Goal: Information Seeking & Learning: Learn about a topic

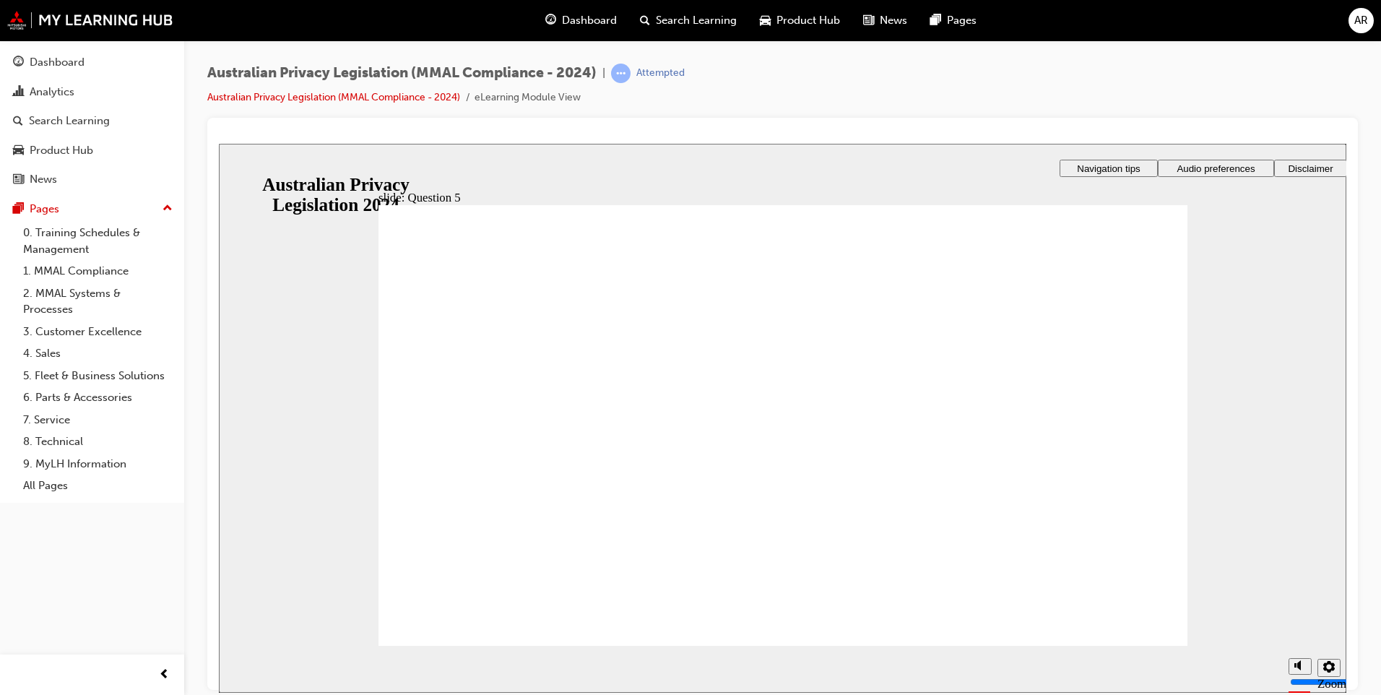
radio input "true"
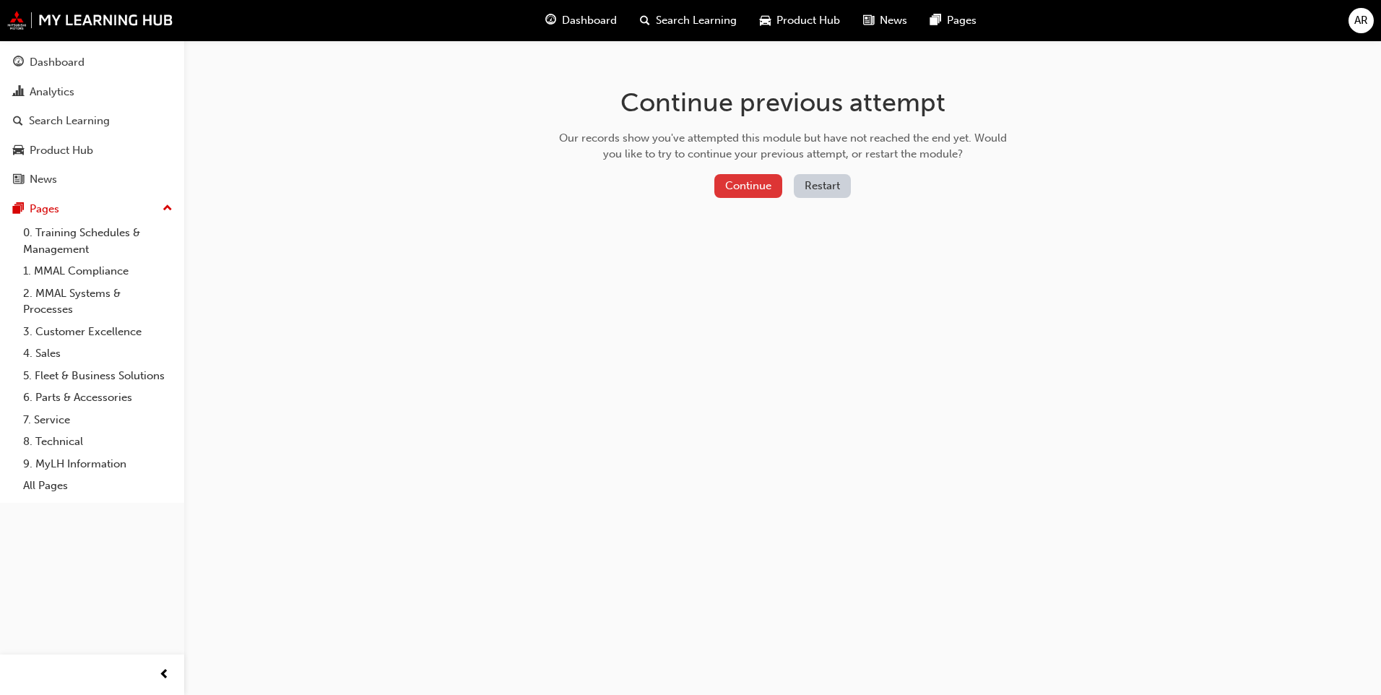
click at [738, 179] on button "Continue" at bounding box center [749, 186] width 68 height 24
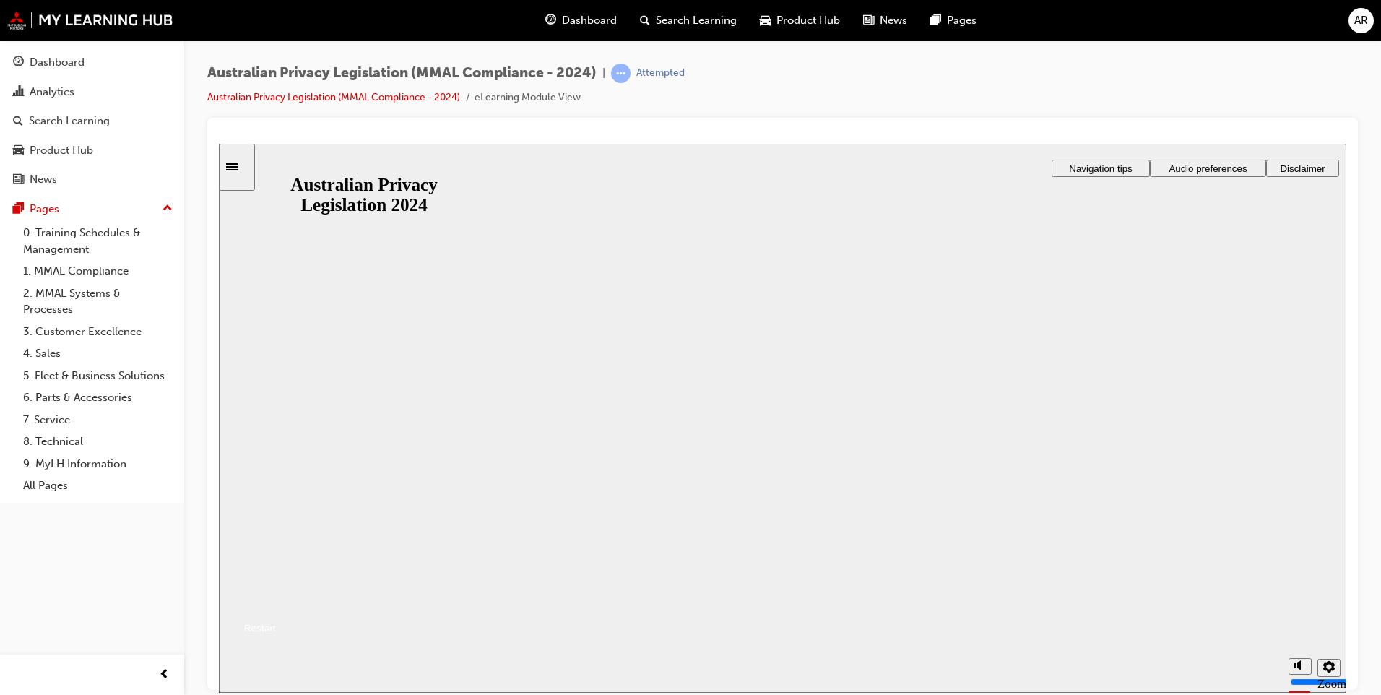
click at [276, 601] on button "Resume" at bounding box center [247, 610] width 57 height 19
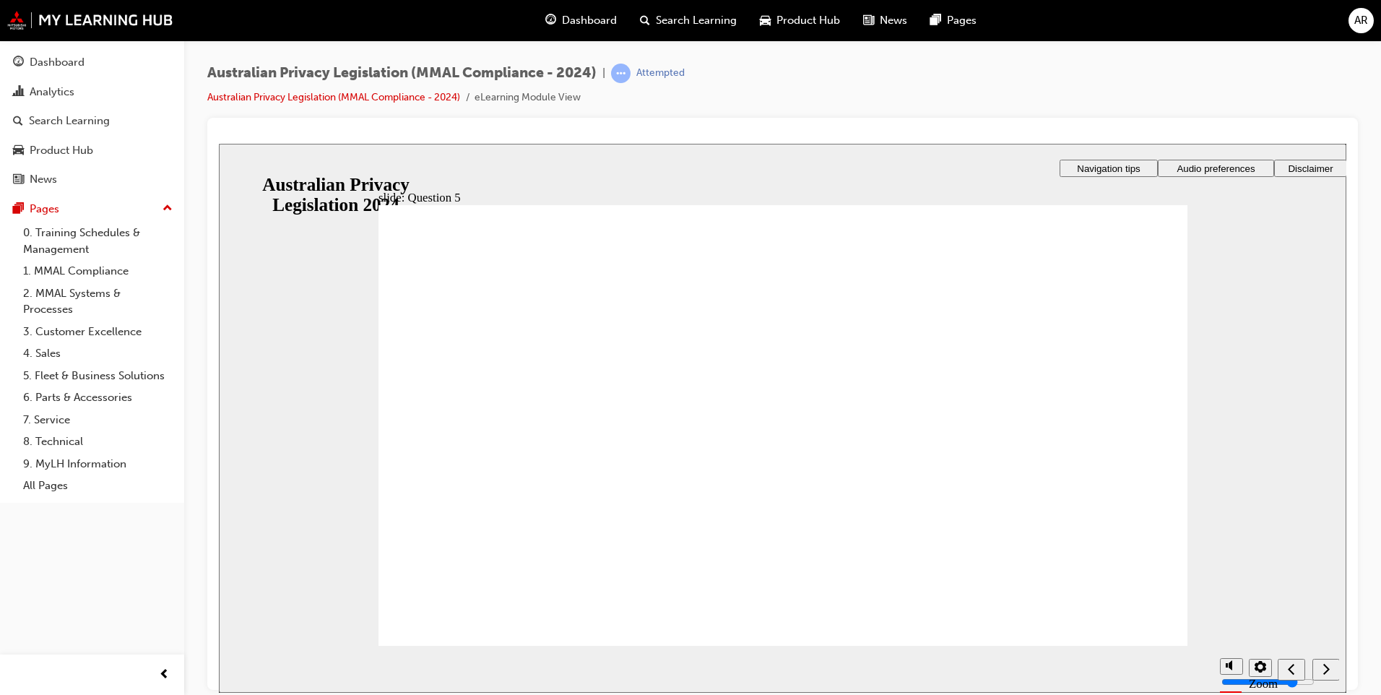
radio input "true"
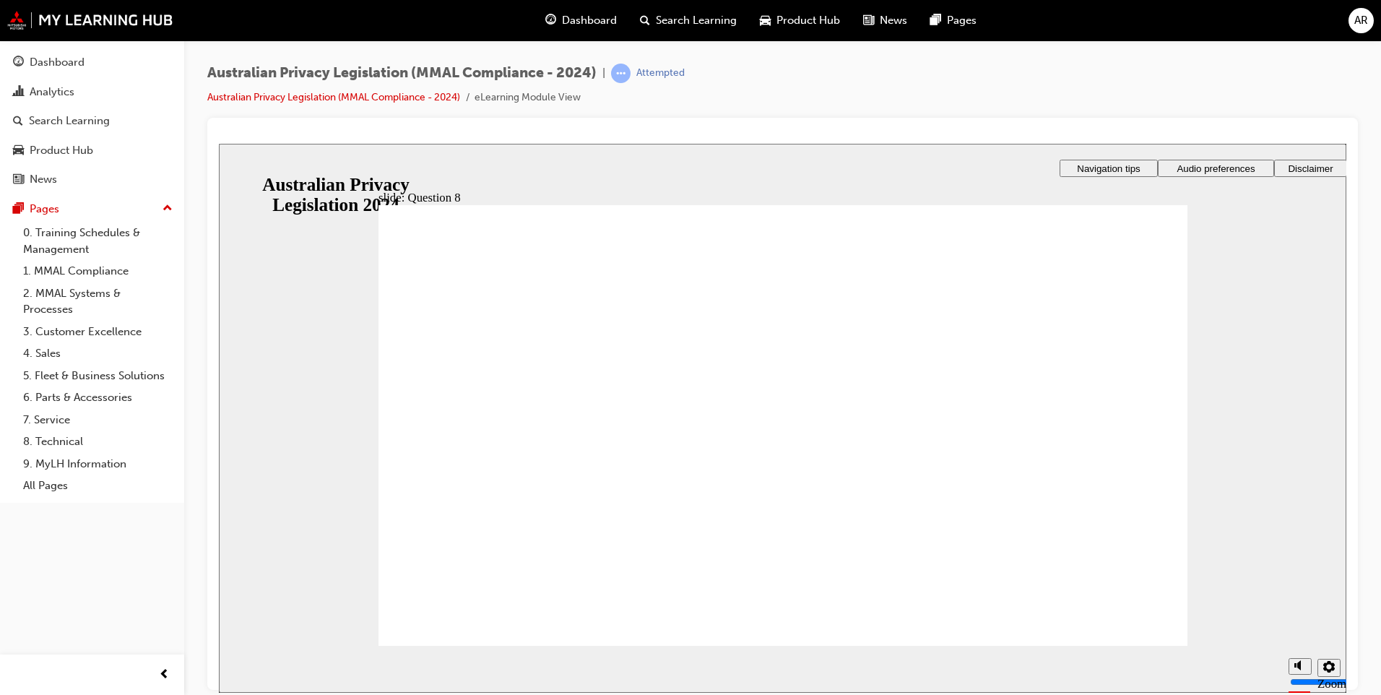
radio input "true"
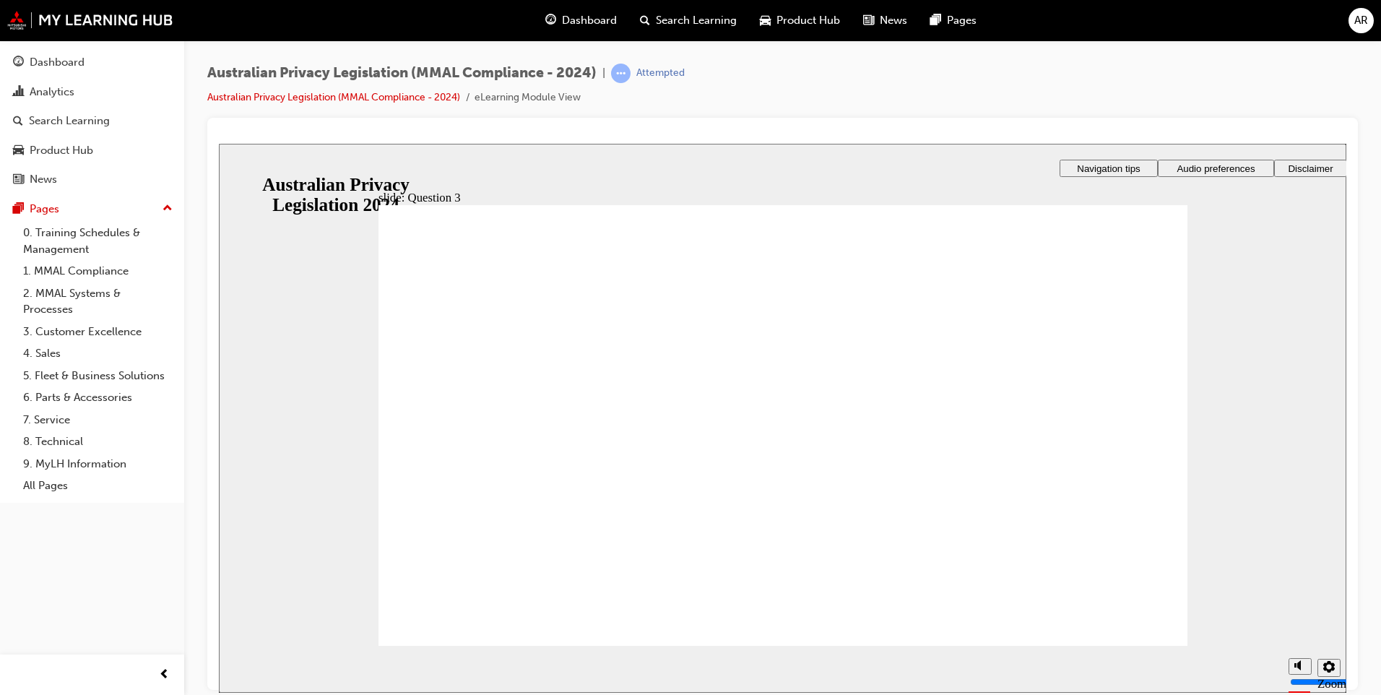
checkbox input "true"
radio input "false"
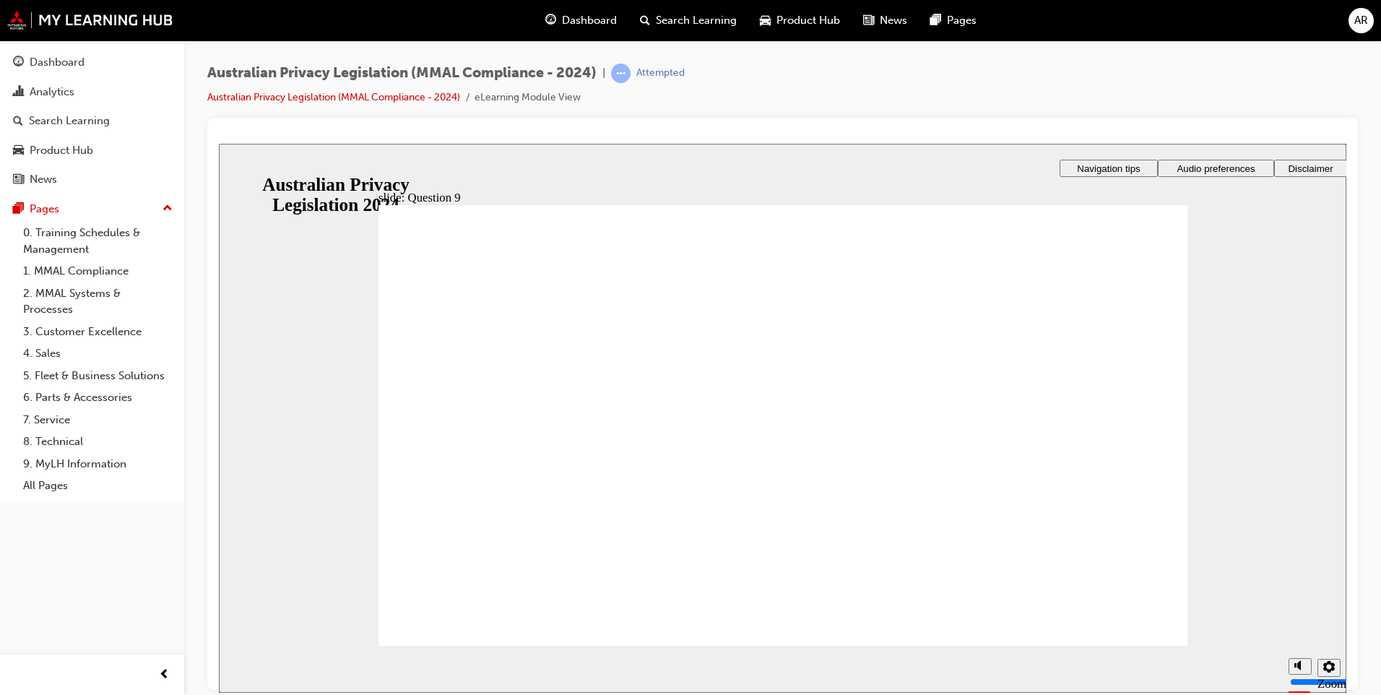
radio input "false"
radio input "true"
radio input "false"
radio input "true"
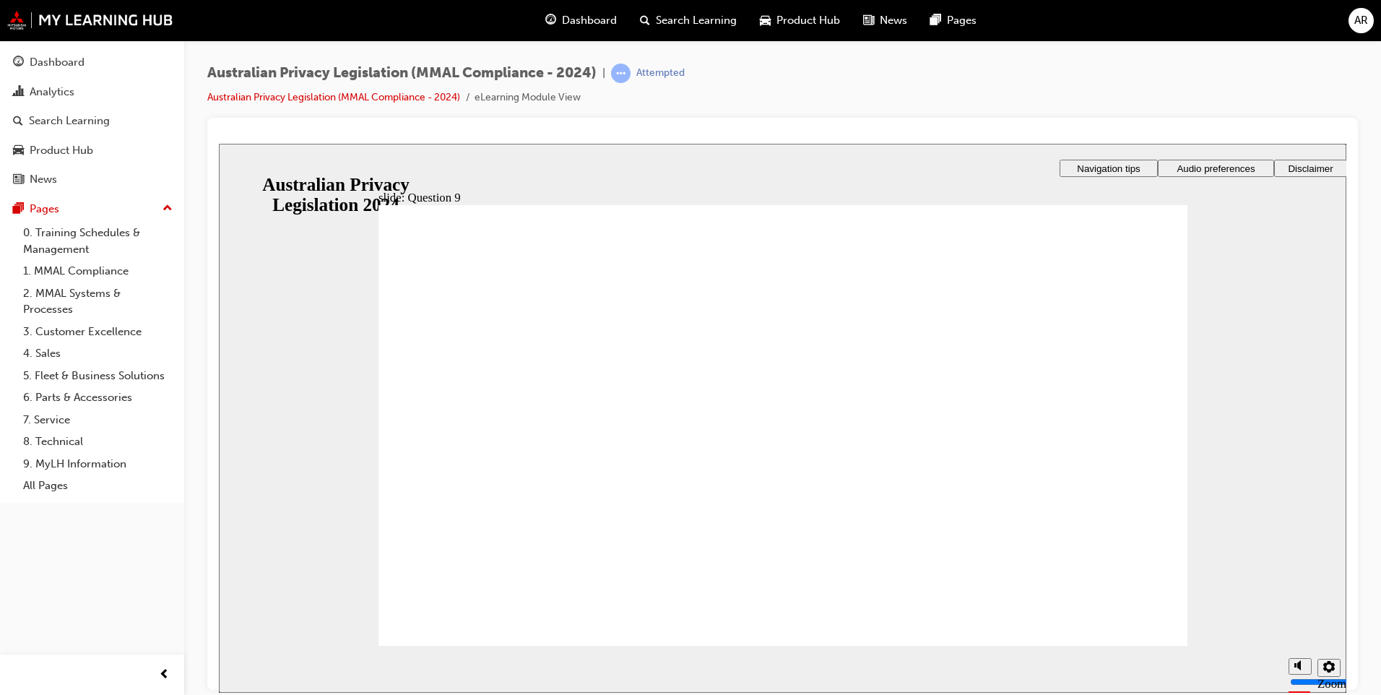
radio input "true"
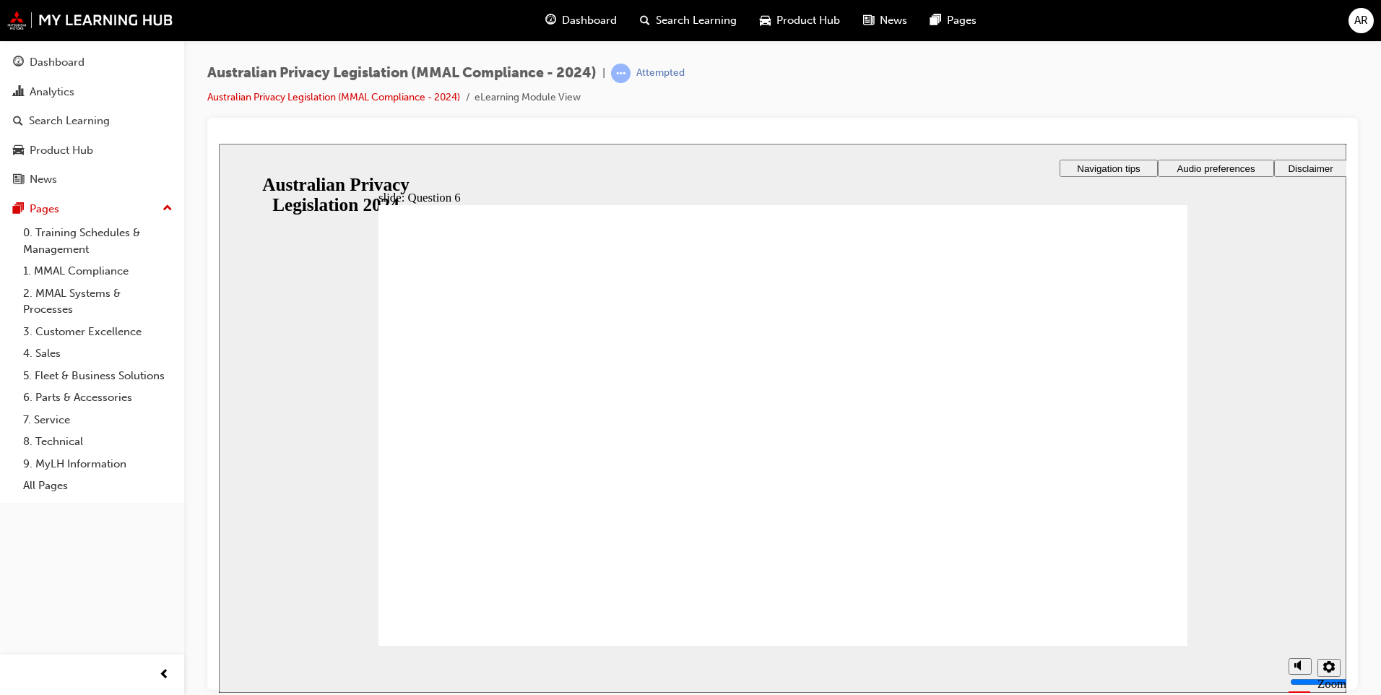
radio input "true"
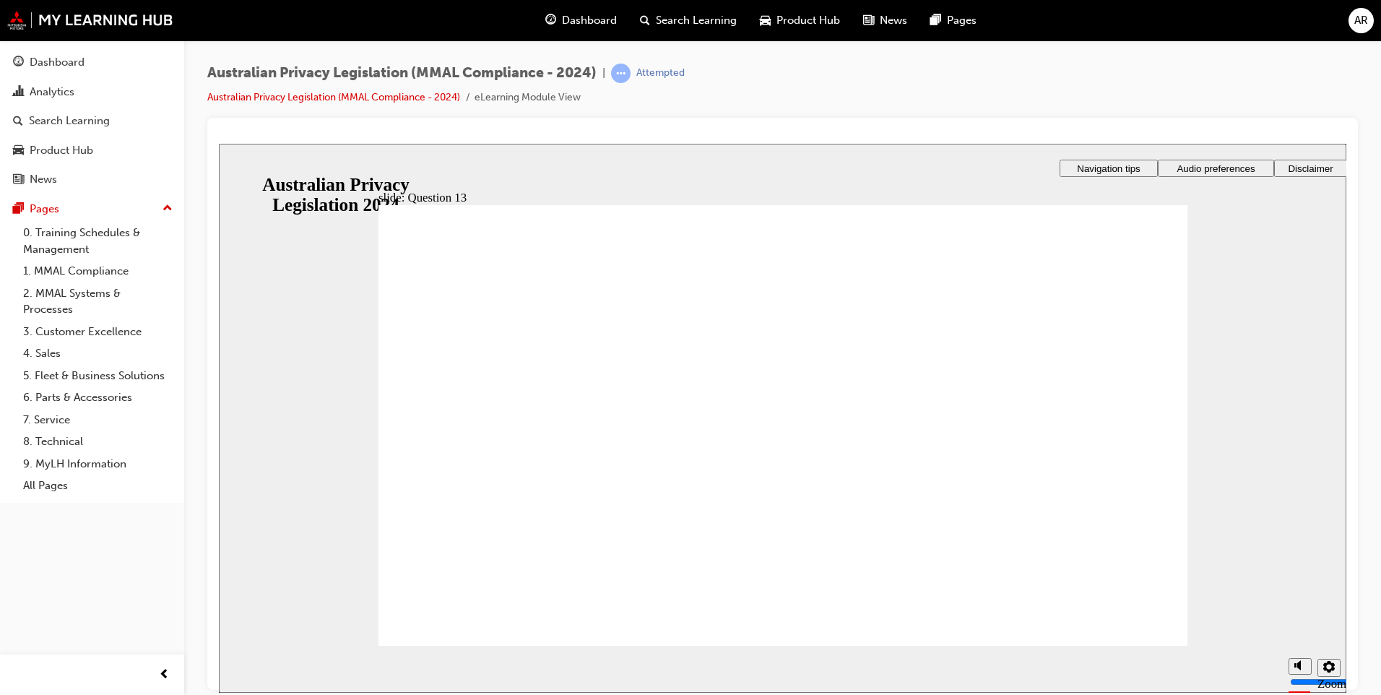
checkbox input "true"
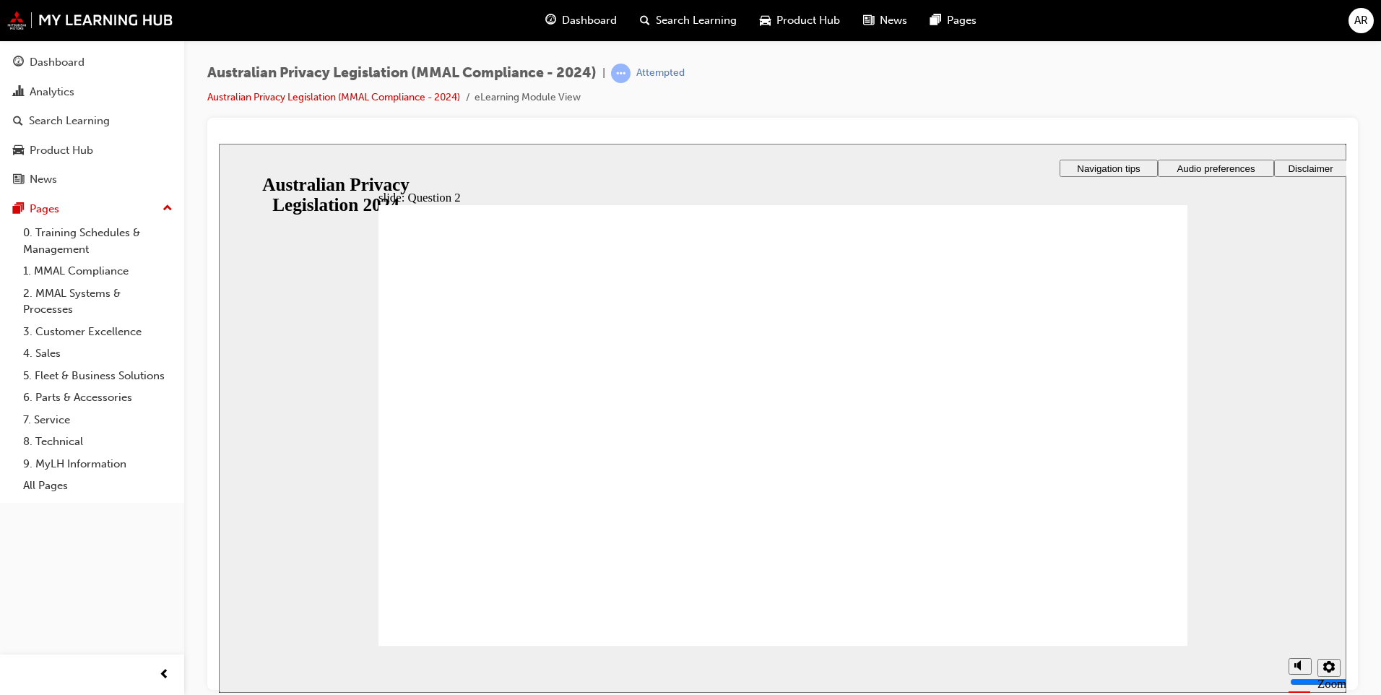
radio input "true"
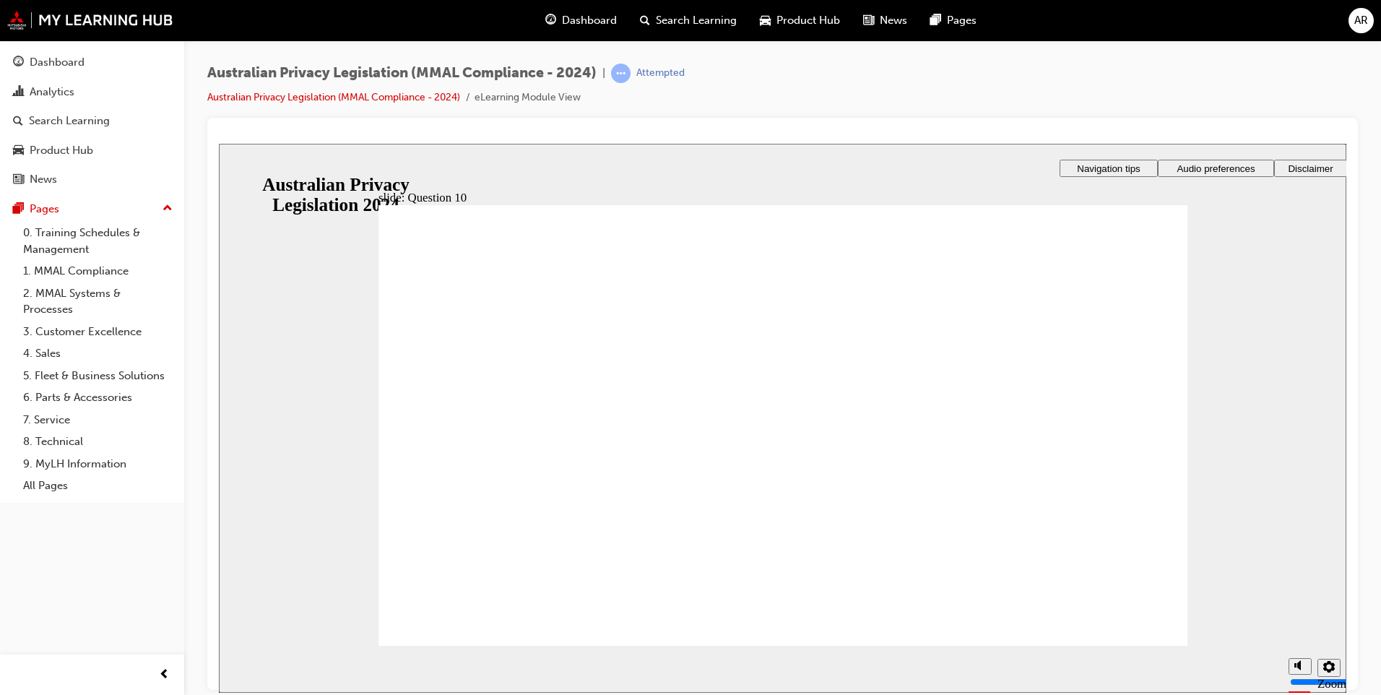
radio input "true"
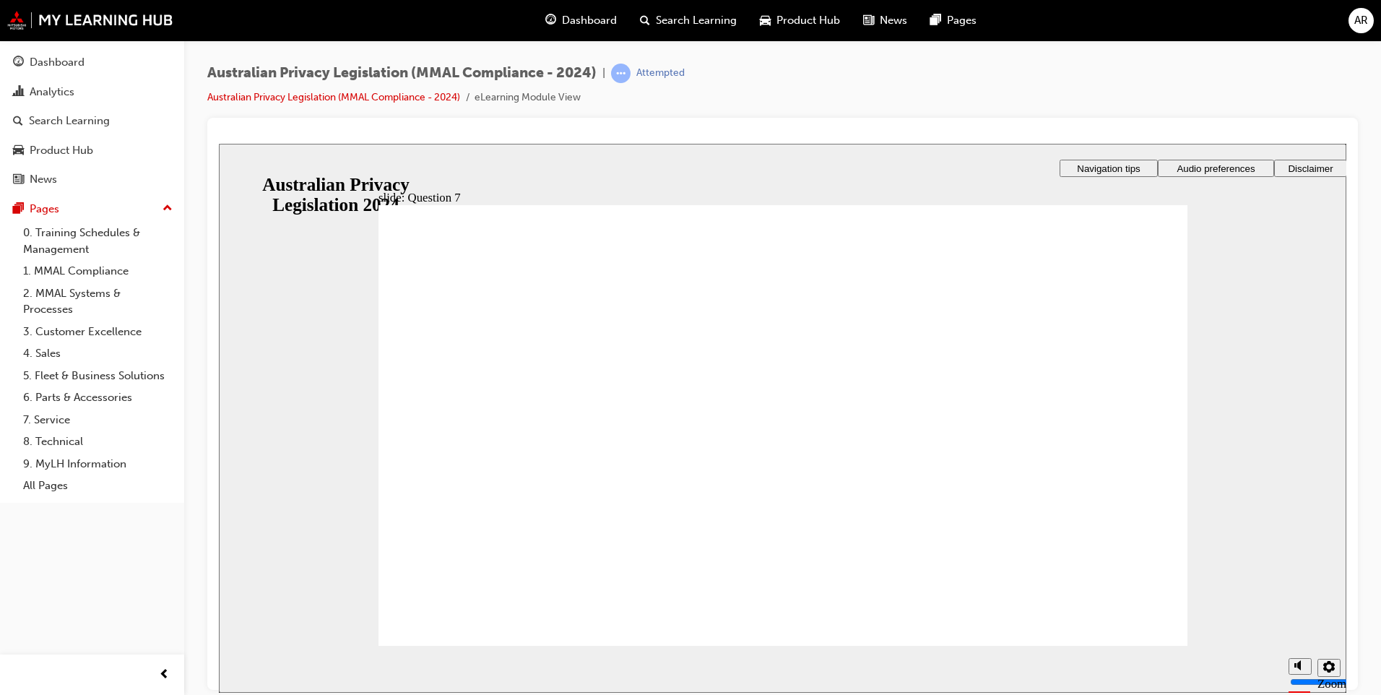
radio input "true"
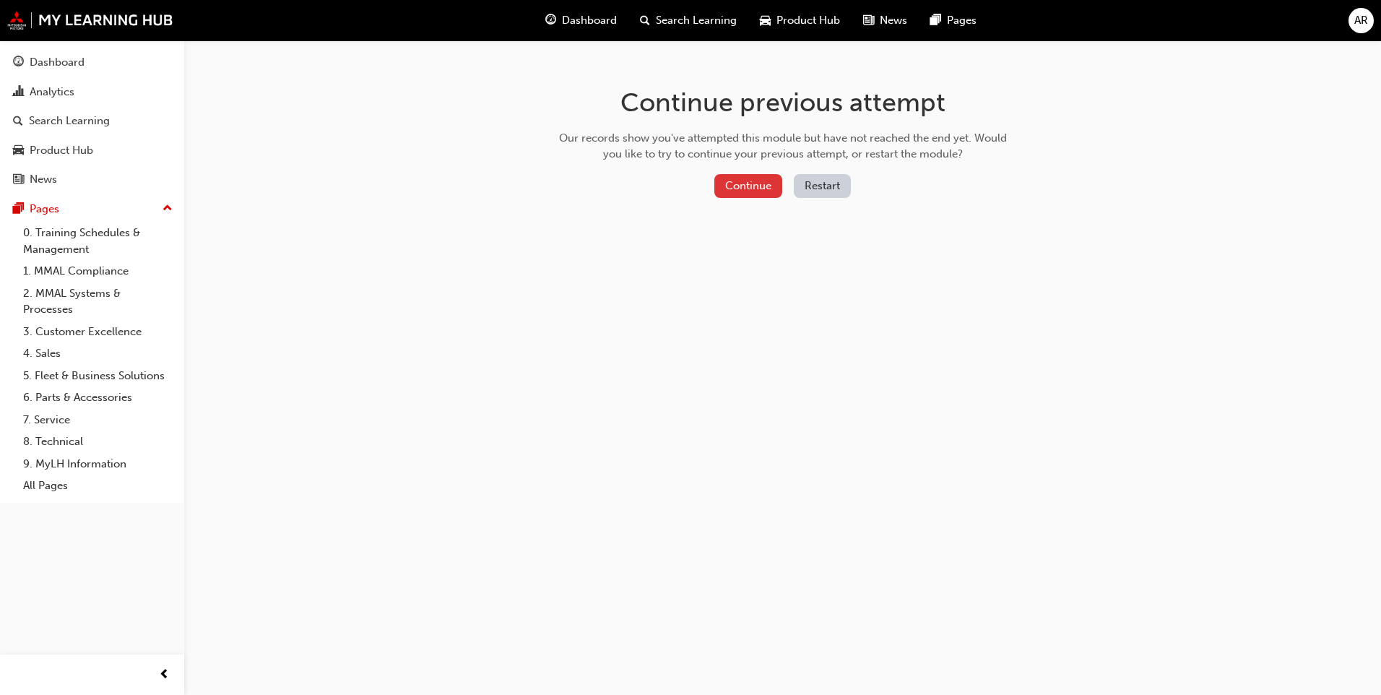
click at [749, 179] on button "Continue" at bounding box center [749, 186] width 68 height 24
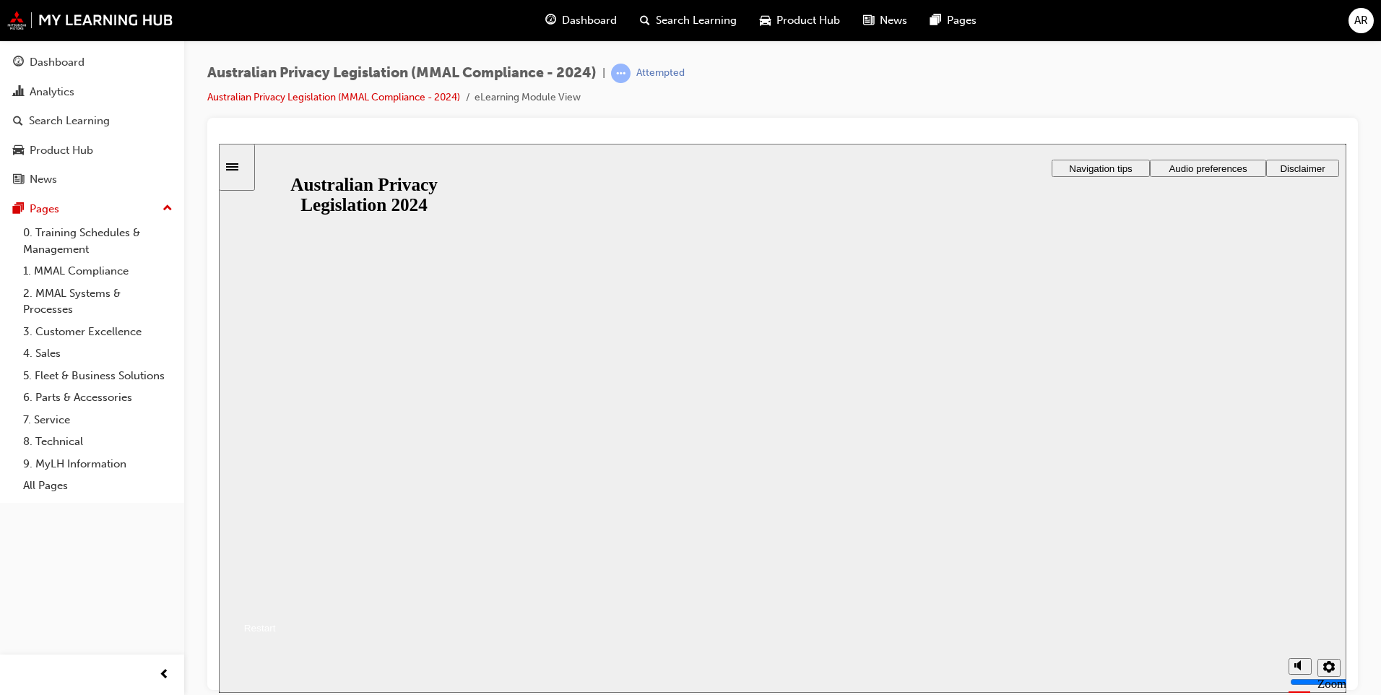
click at [276, 601] on button "Resume" at bounding box center [247, 610] width 57 height 19
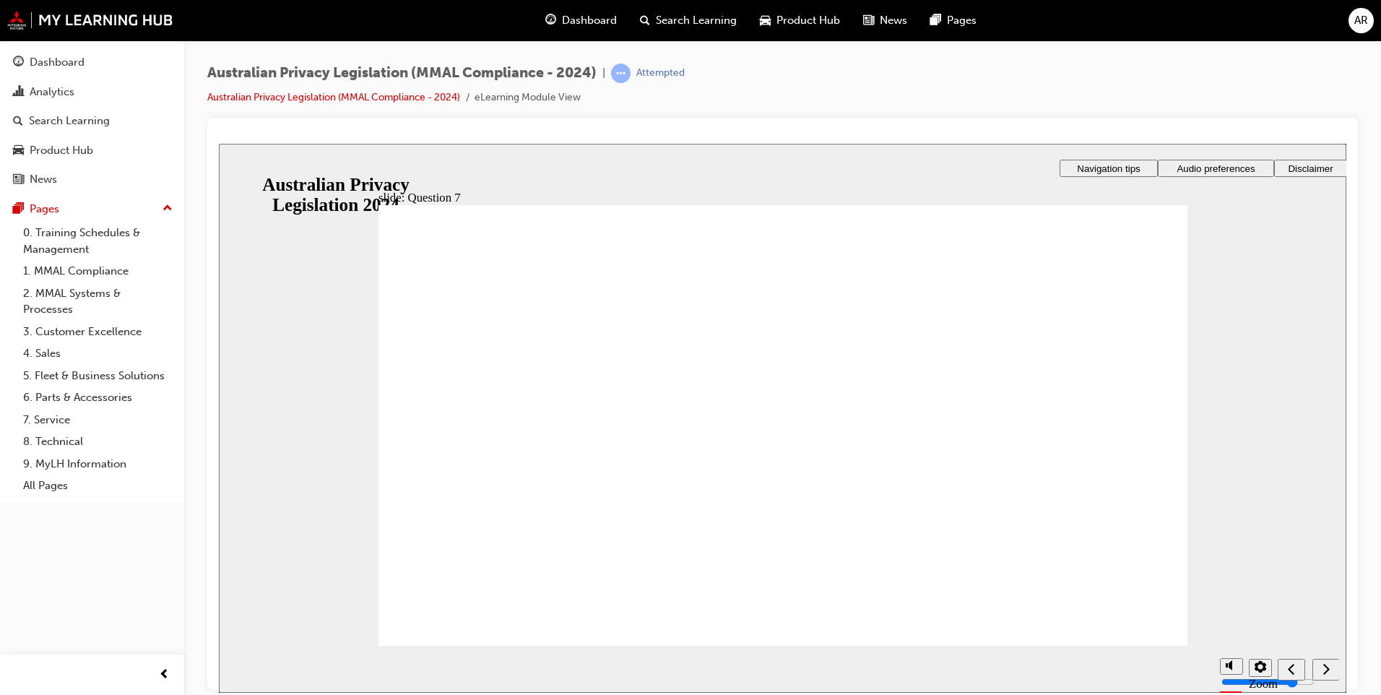
radio input "true"
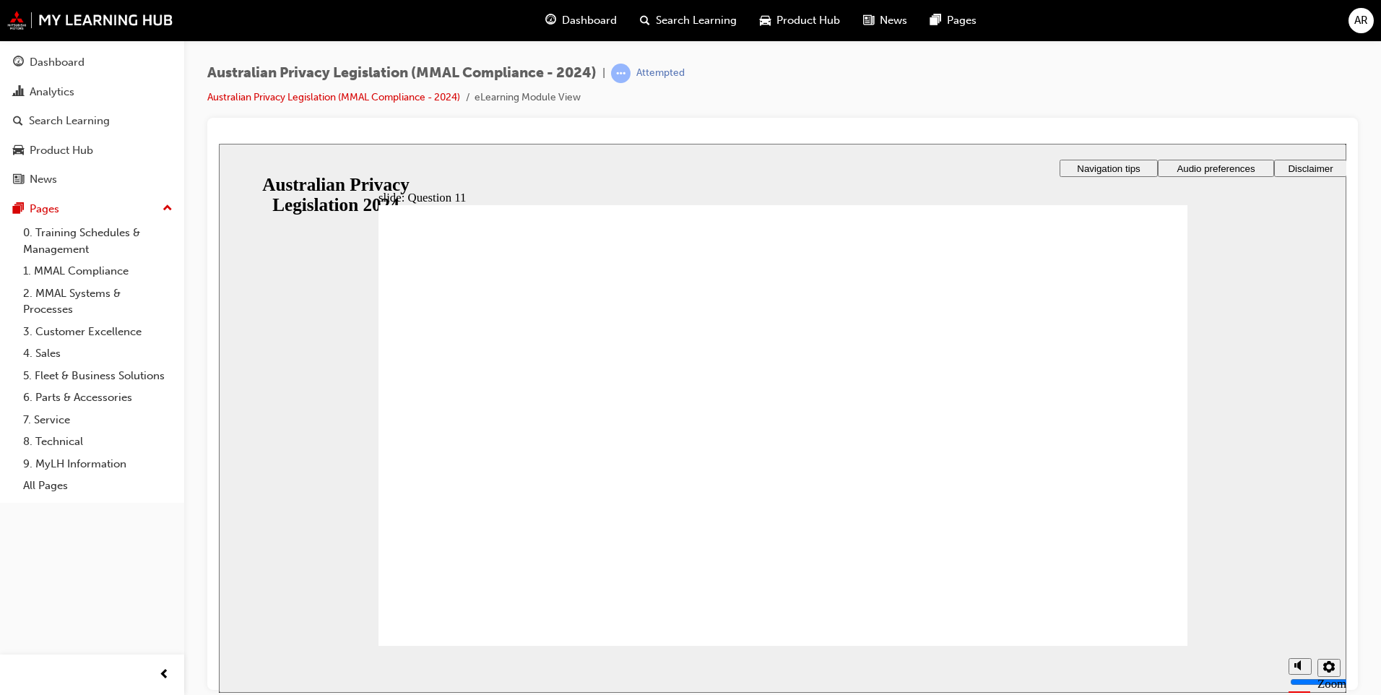
radio input "true"
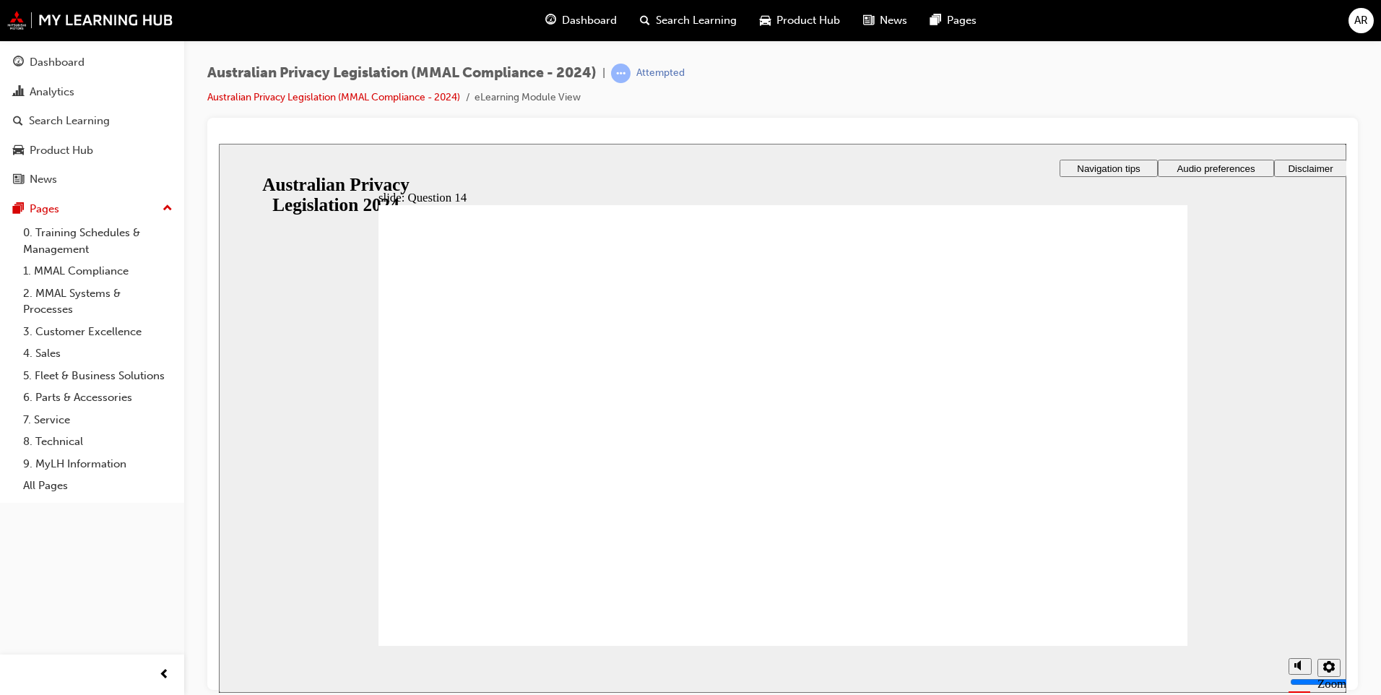
radio input "true"
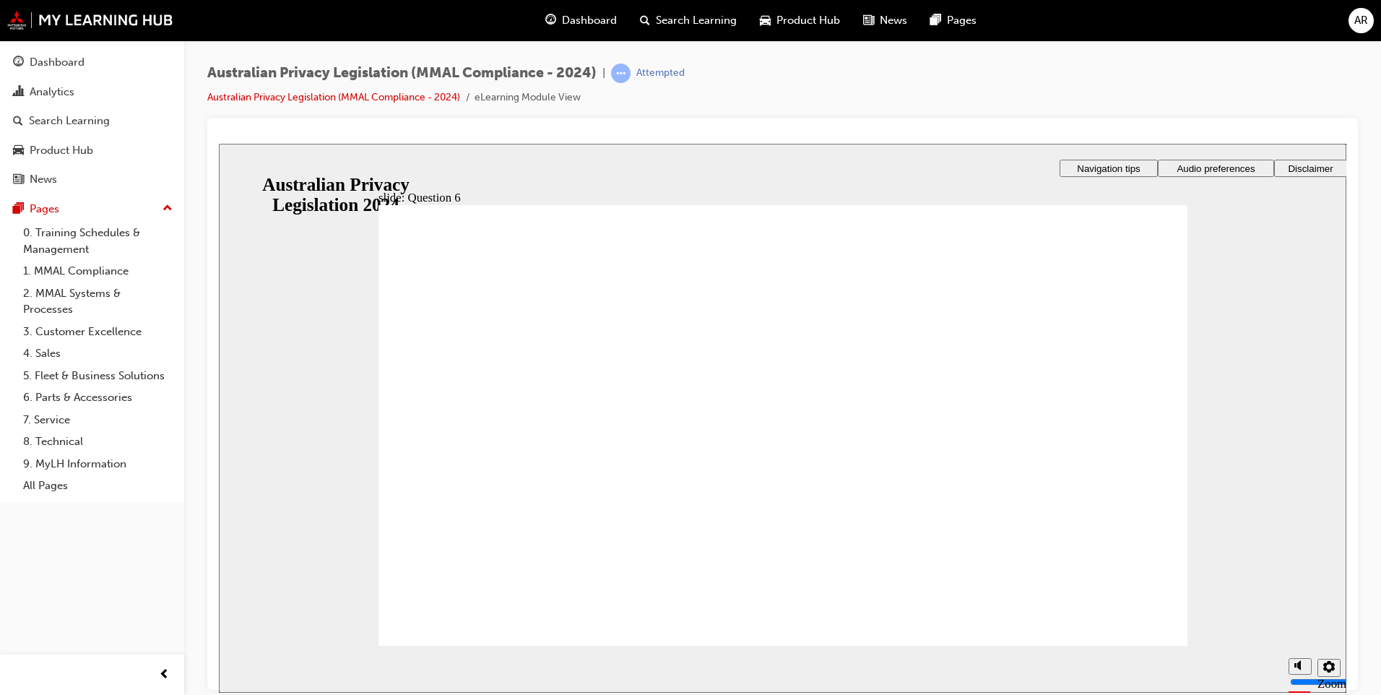
radio input "true"
drag, startPoint x: 421, startPoint y: 475, endPoint x: 517, endPoint y: 629, distance: 180.8
radio input "true"
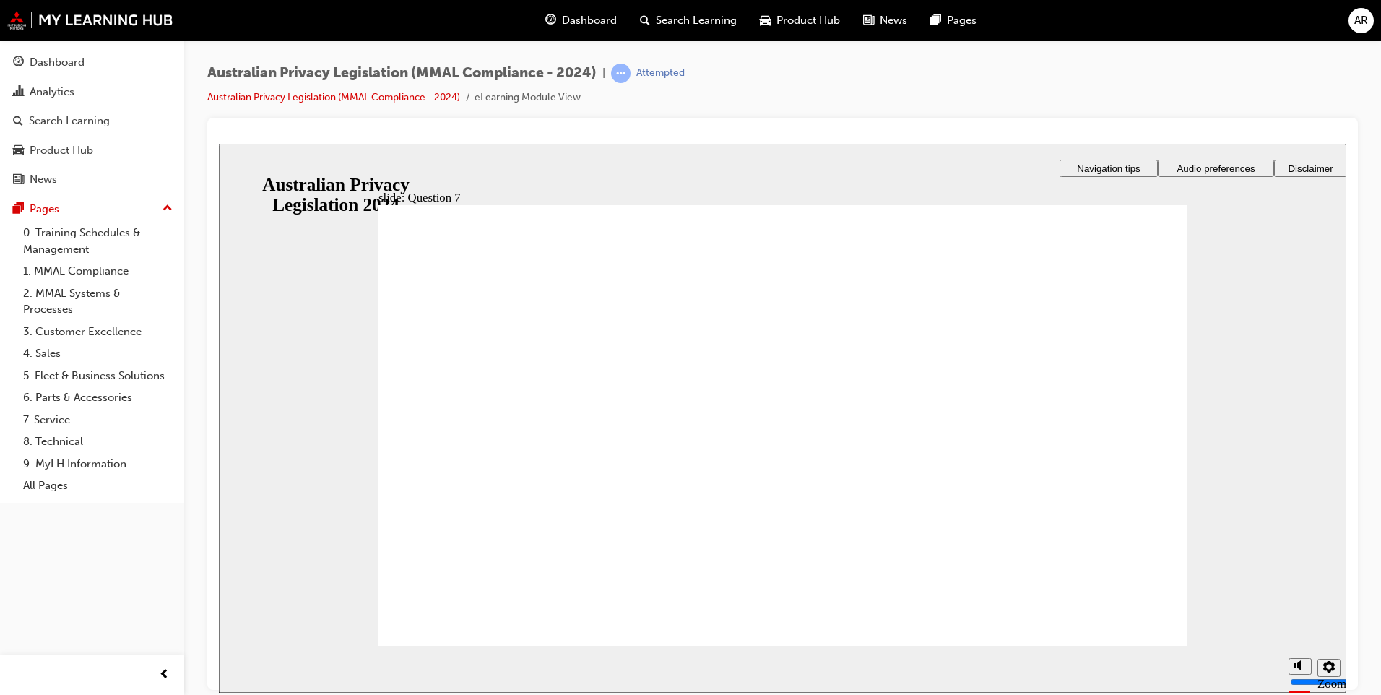
checkbox input "true"
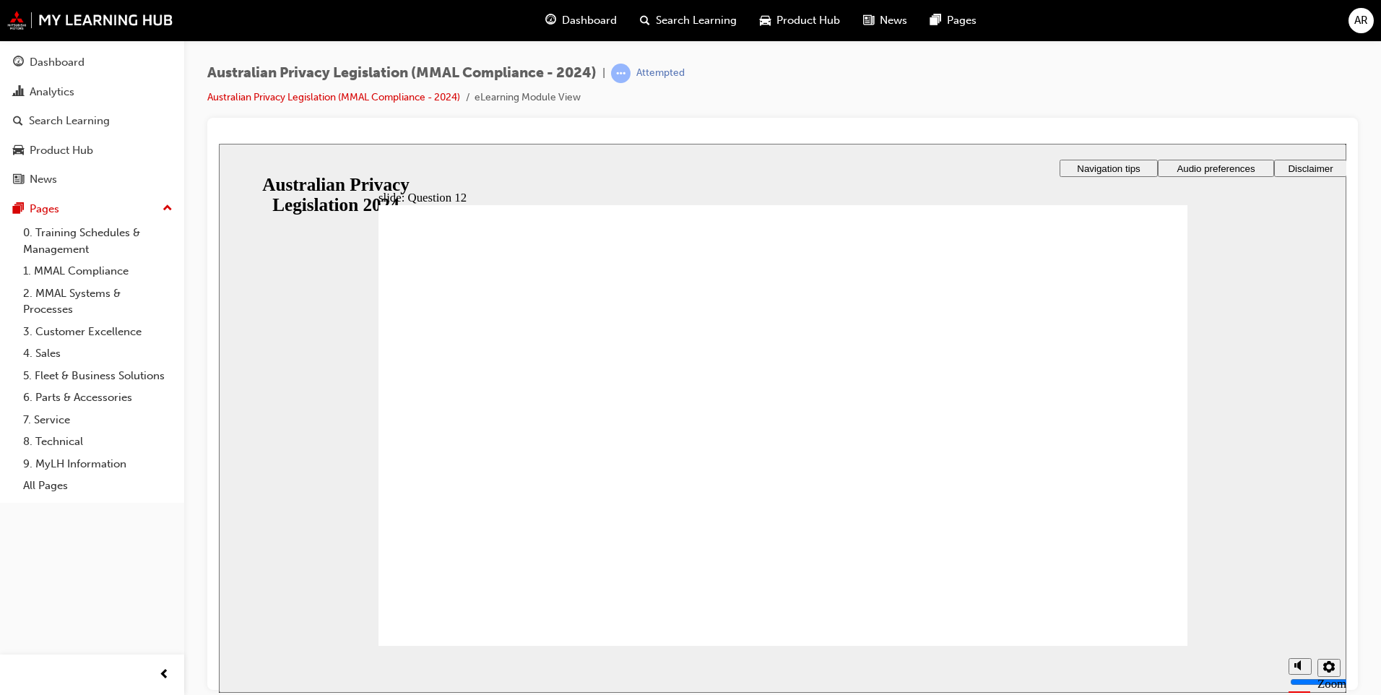
radio input "true"
drag, startPoint x: 437, startPoint y: 496, endPoint x: 445, endPoint y: 468, distance: 28.6
radio input "false"
radio input "true"
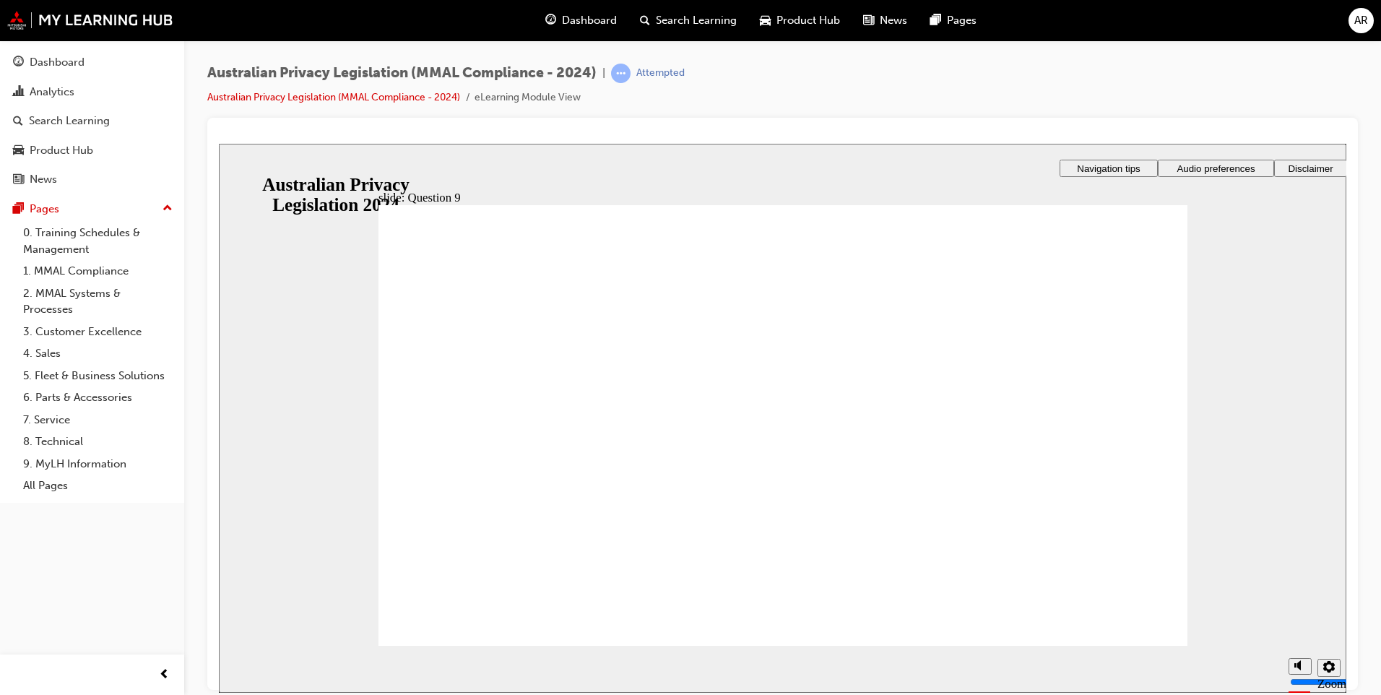
radio input "true"
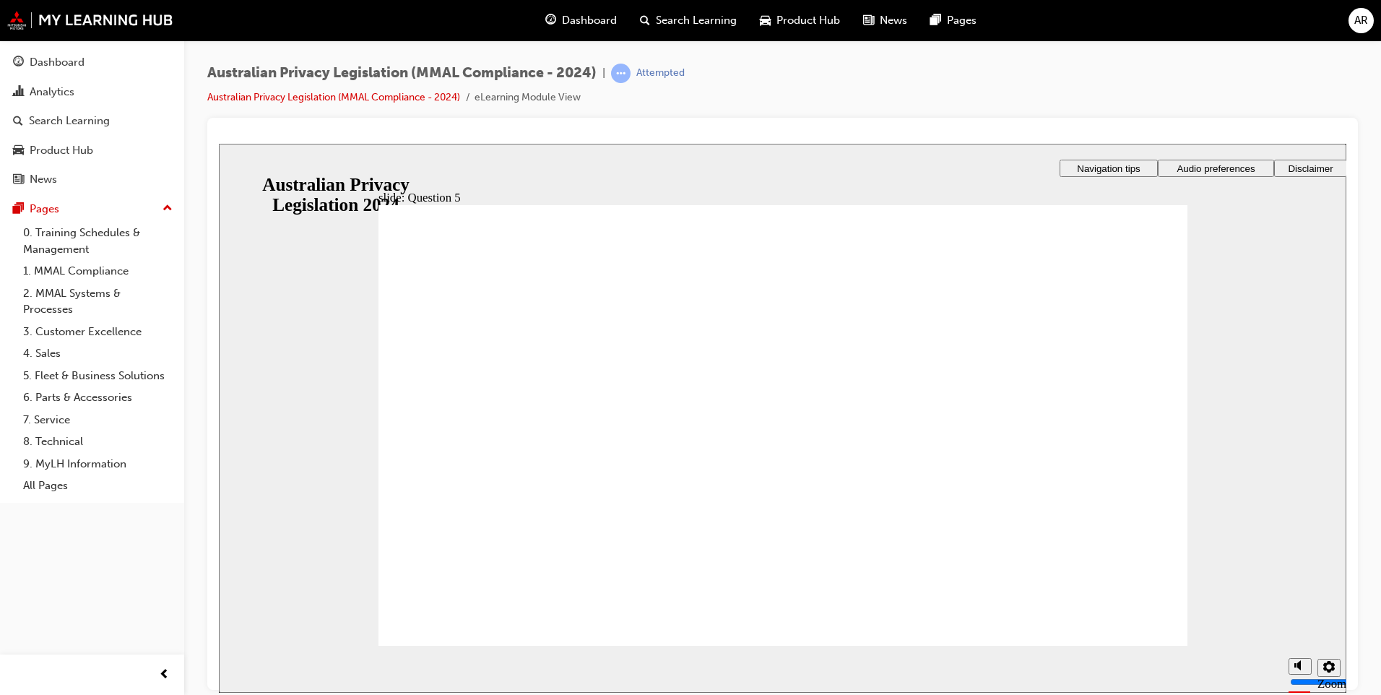
radio input "true"
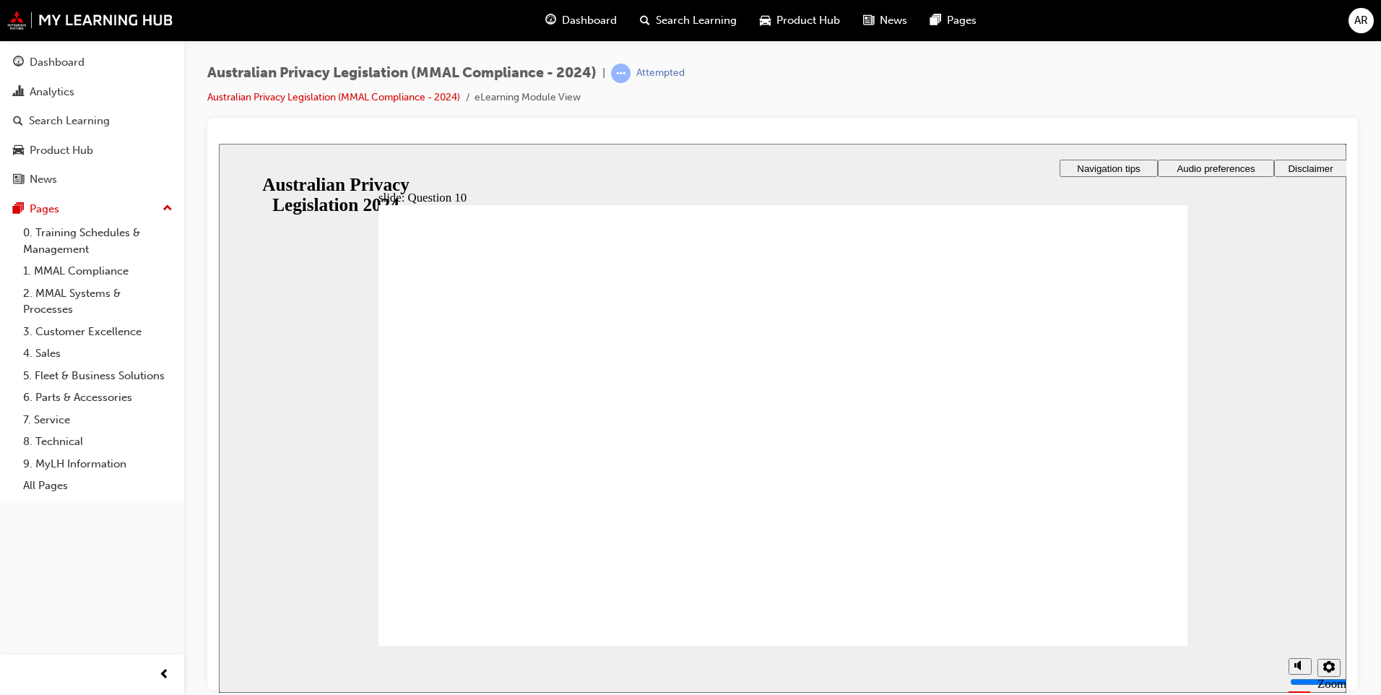
radio input "true"
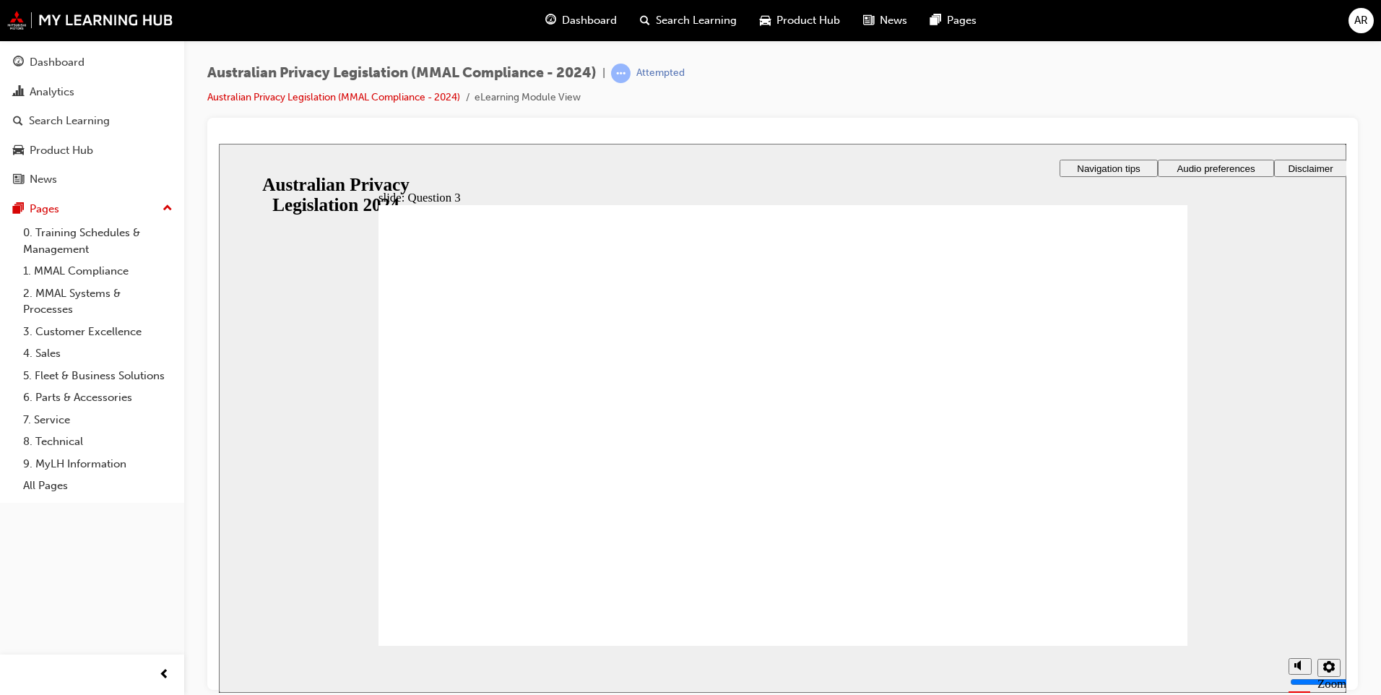
checkbox input "true"
radio input "true"
